Goal: Task Accomplishment & Management: Complete application form

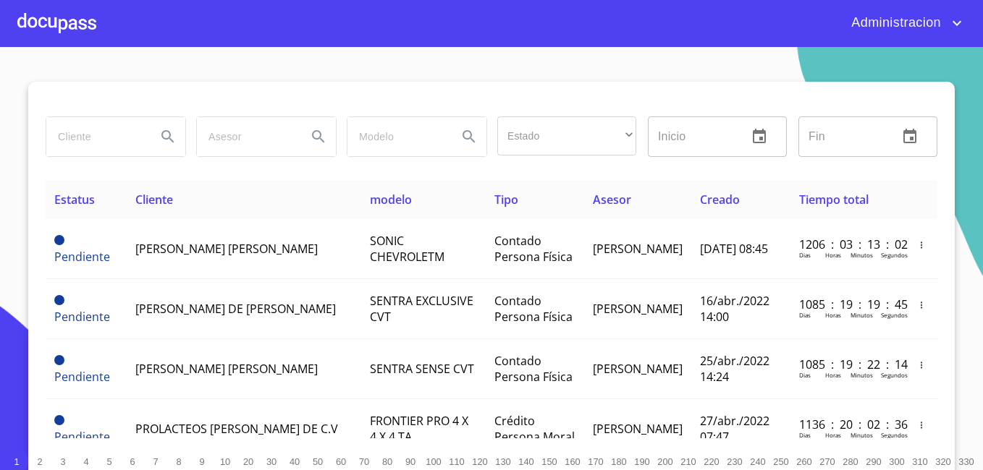
click at [101, 144] on input "search" at bounding box center [95, 136] width 98 height 39
type input "[PERSON_NAME] [PERSON_NAME]"
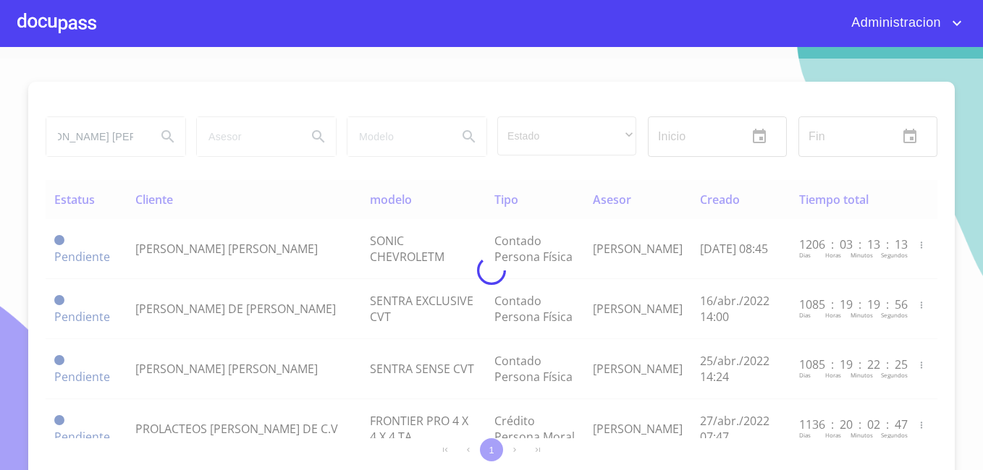
scroll to position [0, 0]
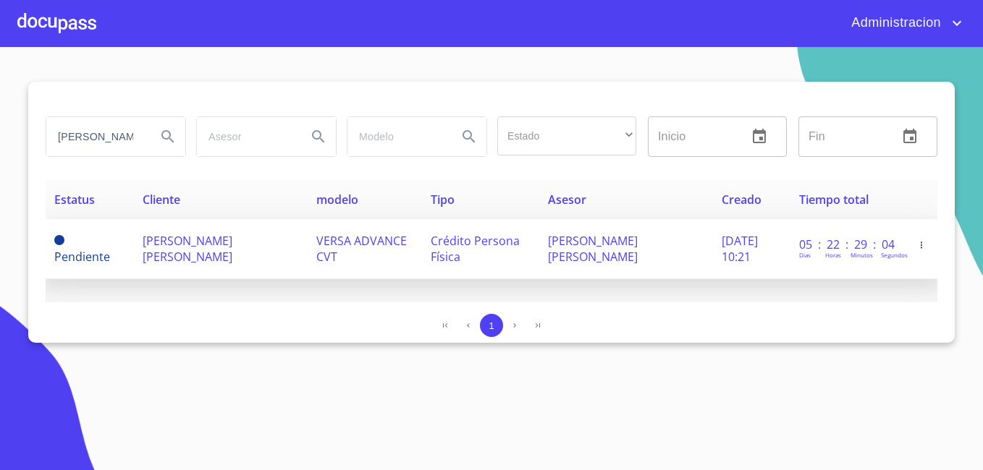
click at [152, 247] on span "[PERSON_NAME] [PERSON_NAME]" at bounding box center [188, 249] width 90 height 32
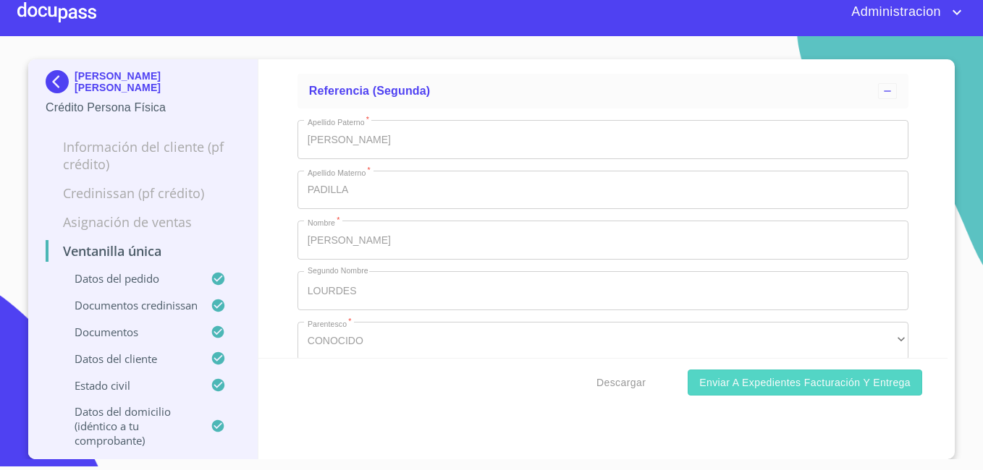
scroll to position [7489, 0]
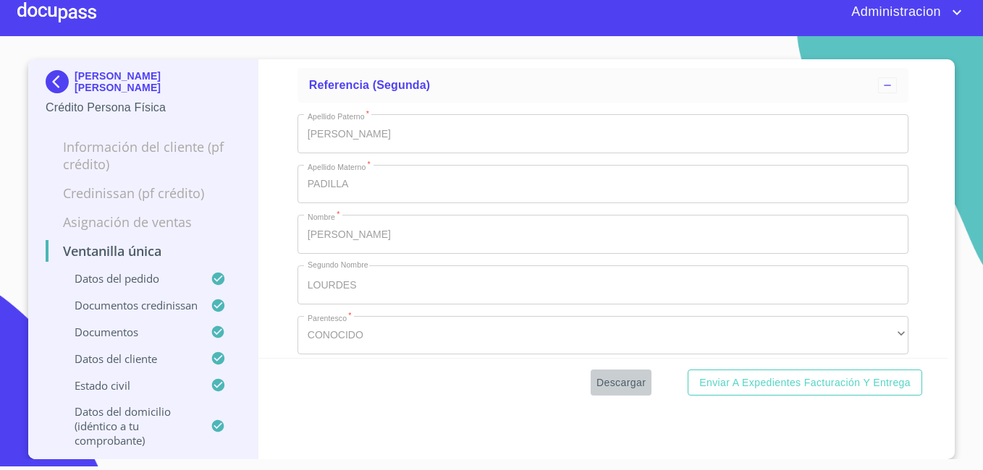
click at [637, 381] on span "Descargar" at bounding box center [620, 383] width 49 height 18
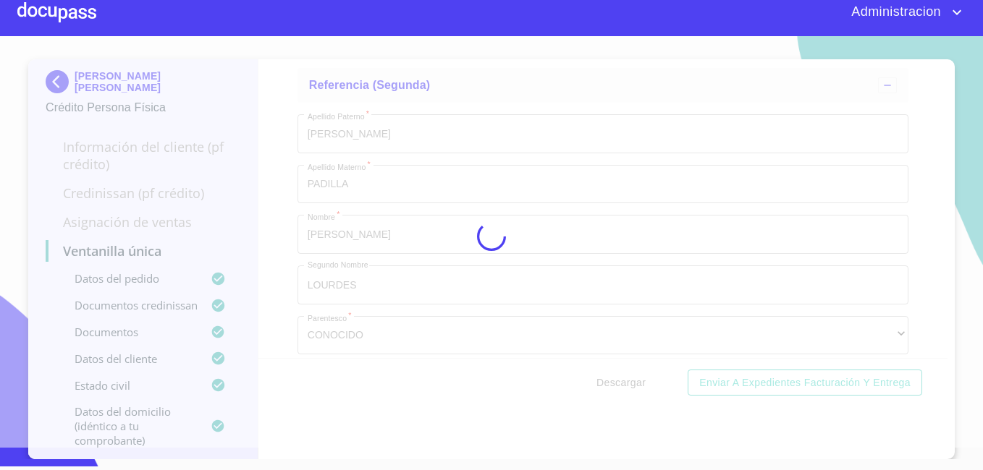
click at [637, 381] on div at bounding box center [491, 236] width 983 height 423
click at [637, 381] on div "0%" at bounding box center [491, 236] width 983 height 423
click at [637, 381] on div "10%" at bounding box center [491, 236] width 983 height 423
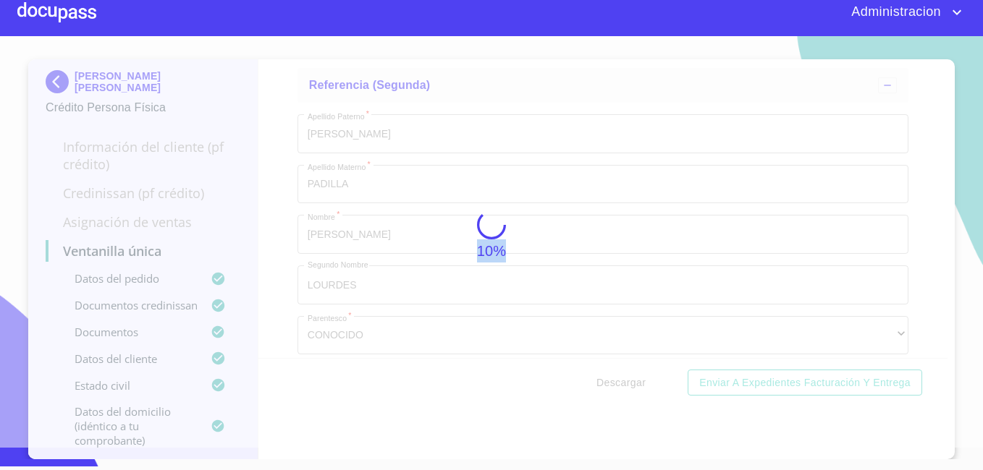
click at [637, 381] on div "10%" at bounding box center [491, 236] width 983 height 423
click at [637, 381] on div "15%" at bounding box center [491, 236] width 983 height 423
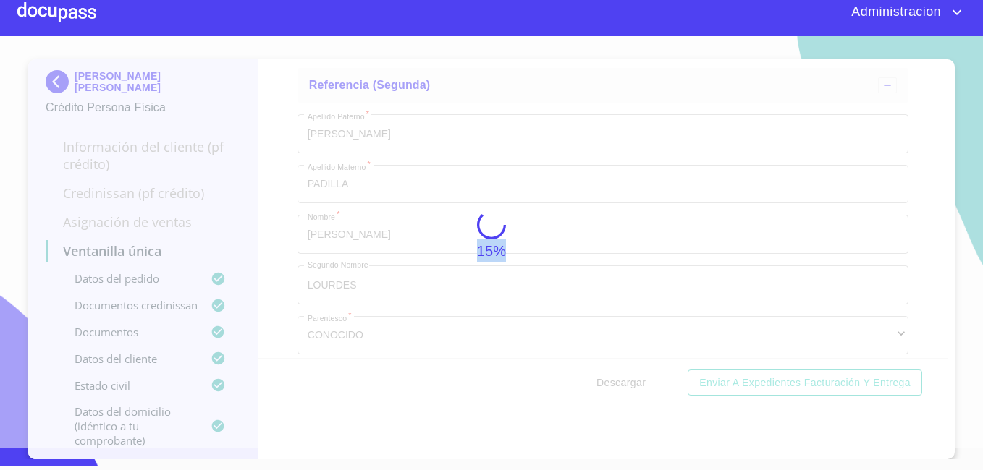
click at [637, 381] on div "15%" at bounding box center [491, 236] width 983 height 423
click at [637, 381] on div "50%" at bounding box center [491, 236] width 983 height 423
click at [637, 381] on div "74%" at bounding box center [491, 236] width 983 height 423
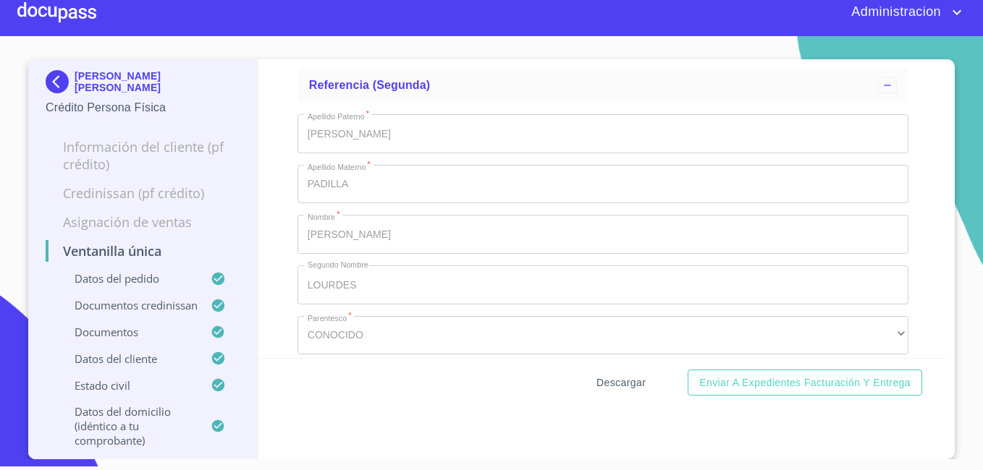
drag, startPoint x: 637, startPoint y: 381, endPoint x: 635, endPoint y: 393, distance: 12.5
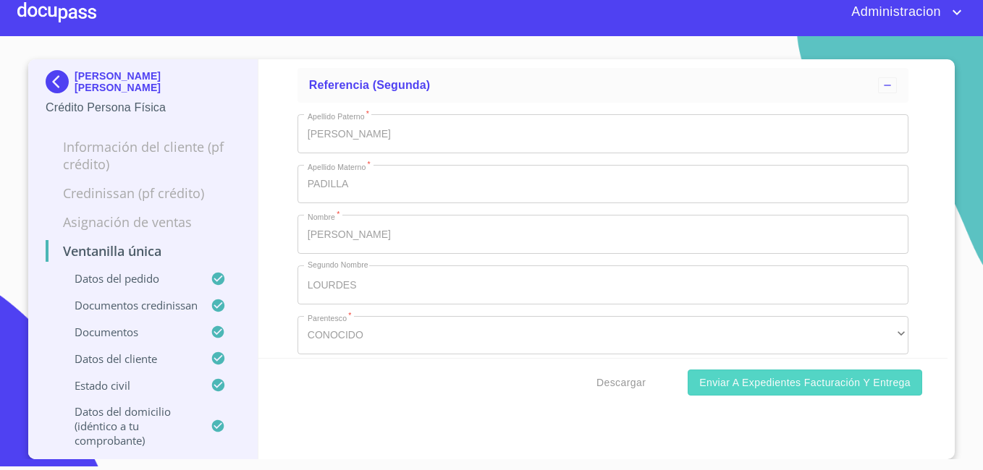
click at [712, 374] on span "Enviar a Expedientes Facturación y Entrega" at bounding box center [804, 383] width 211 height 18
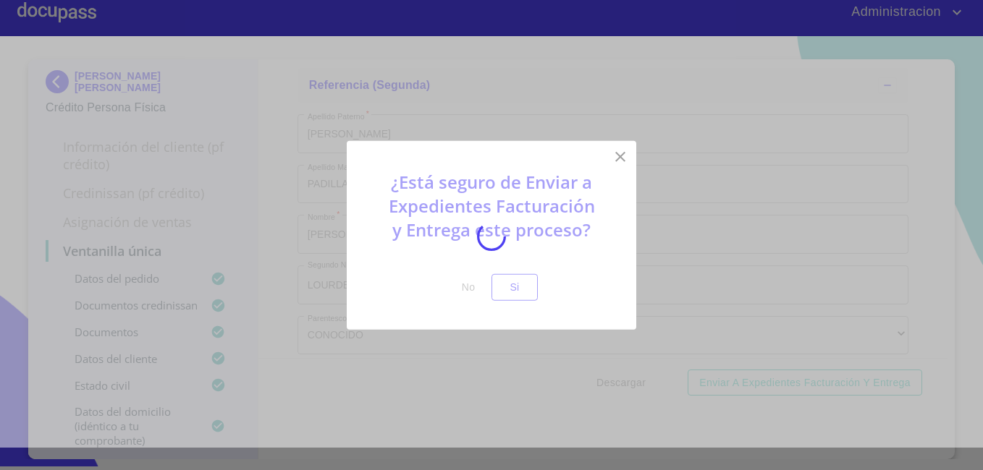
click at [517, 291] on div at bounding box center [491, 236] width 983 height 423
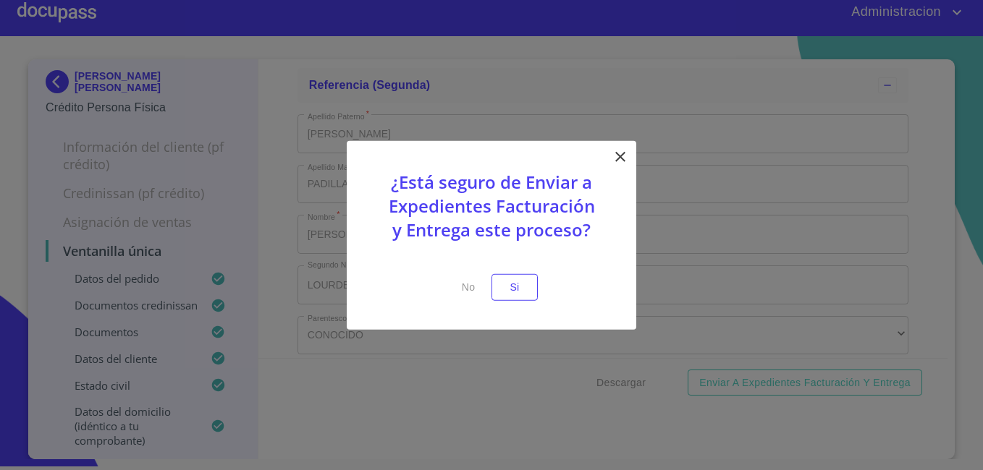
click at [517, 291] on span "Si" at bounding box center [514, 288] width 23 height 18
